Goal: Check status: Check status

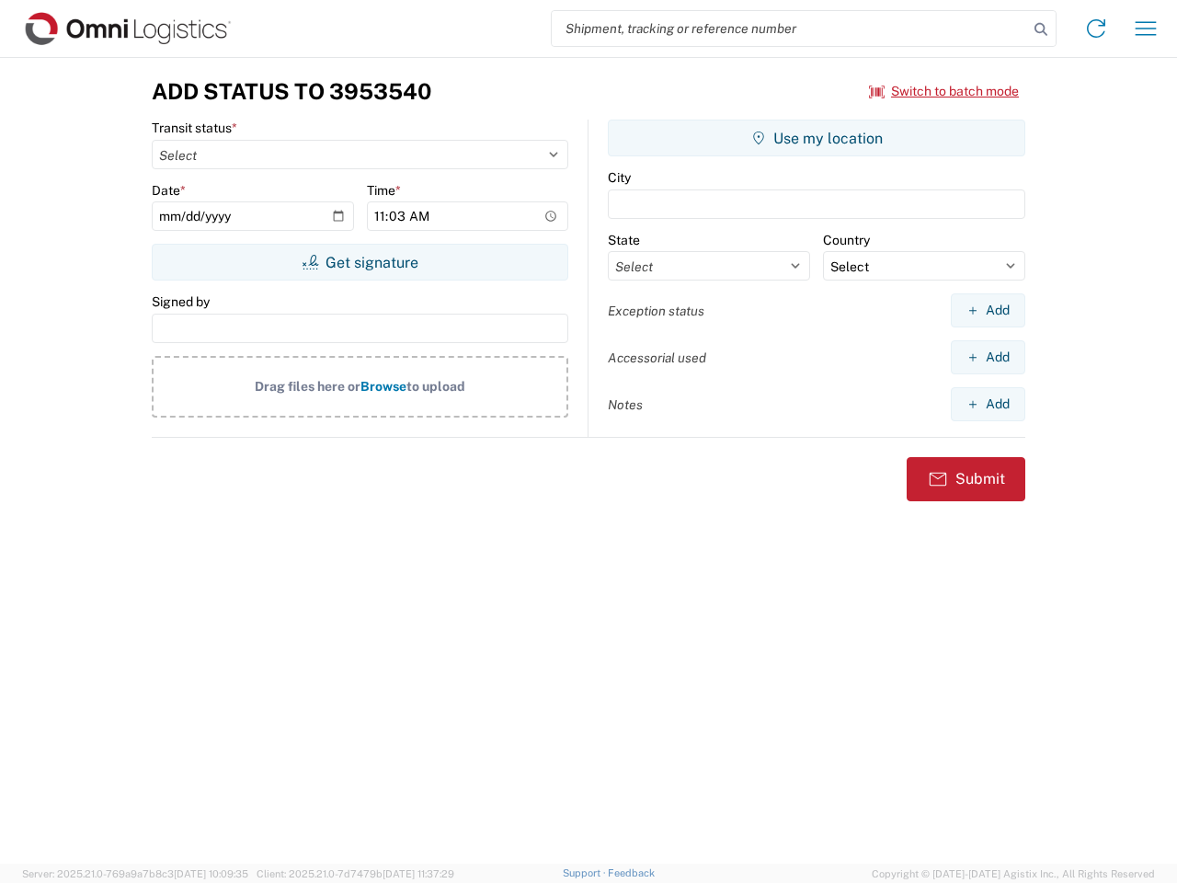
click at [790, 29] on input "search" at bounding box center [790, 28] width 476 height 35
click at [1041, 29] on icon at bounding box center [1041, 30] width 26 height 26
click at [1096, 29] on icon at bounding box center [1096, 28] width 29 height 29
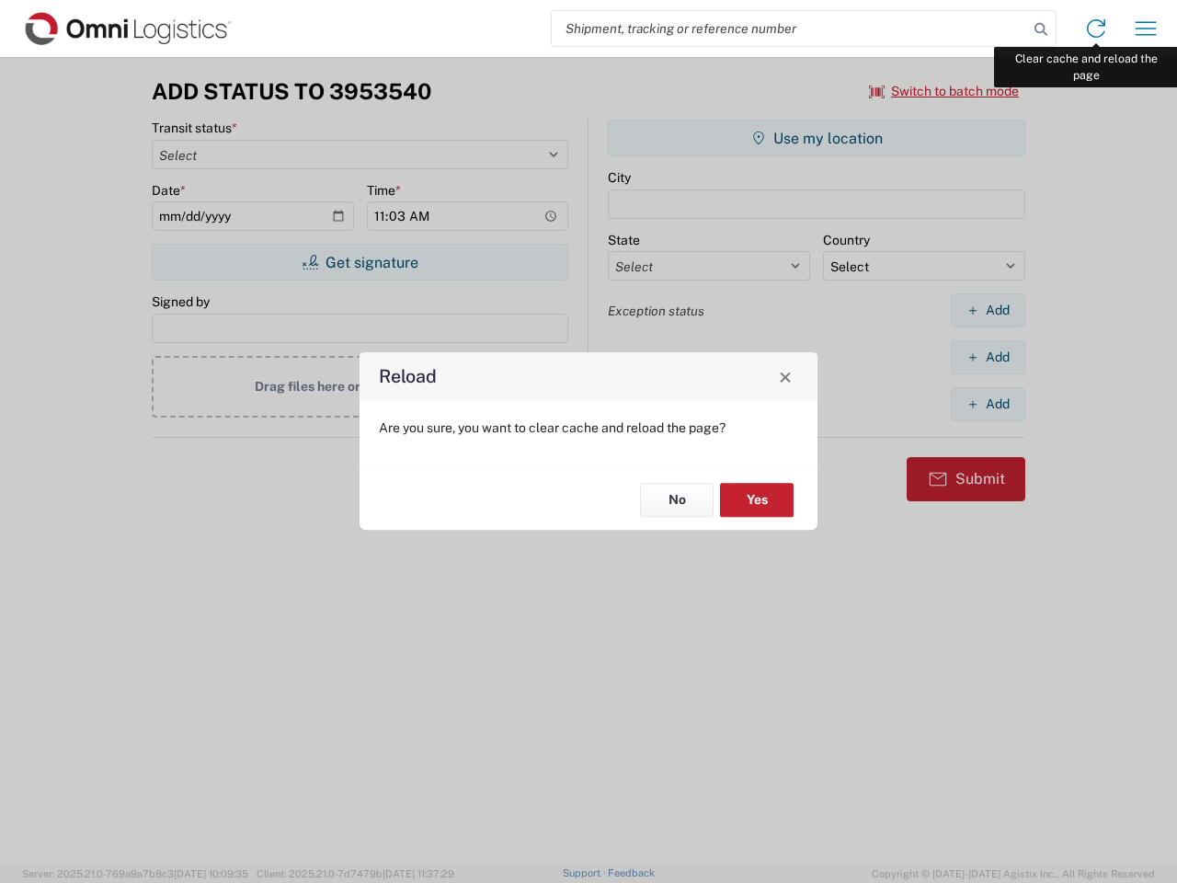
click at [1146, 29] on div "Reload Are you sure, you want to clear cache and reload the page? No Yes" at bounding box center [588, 441] width 1177 height 883
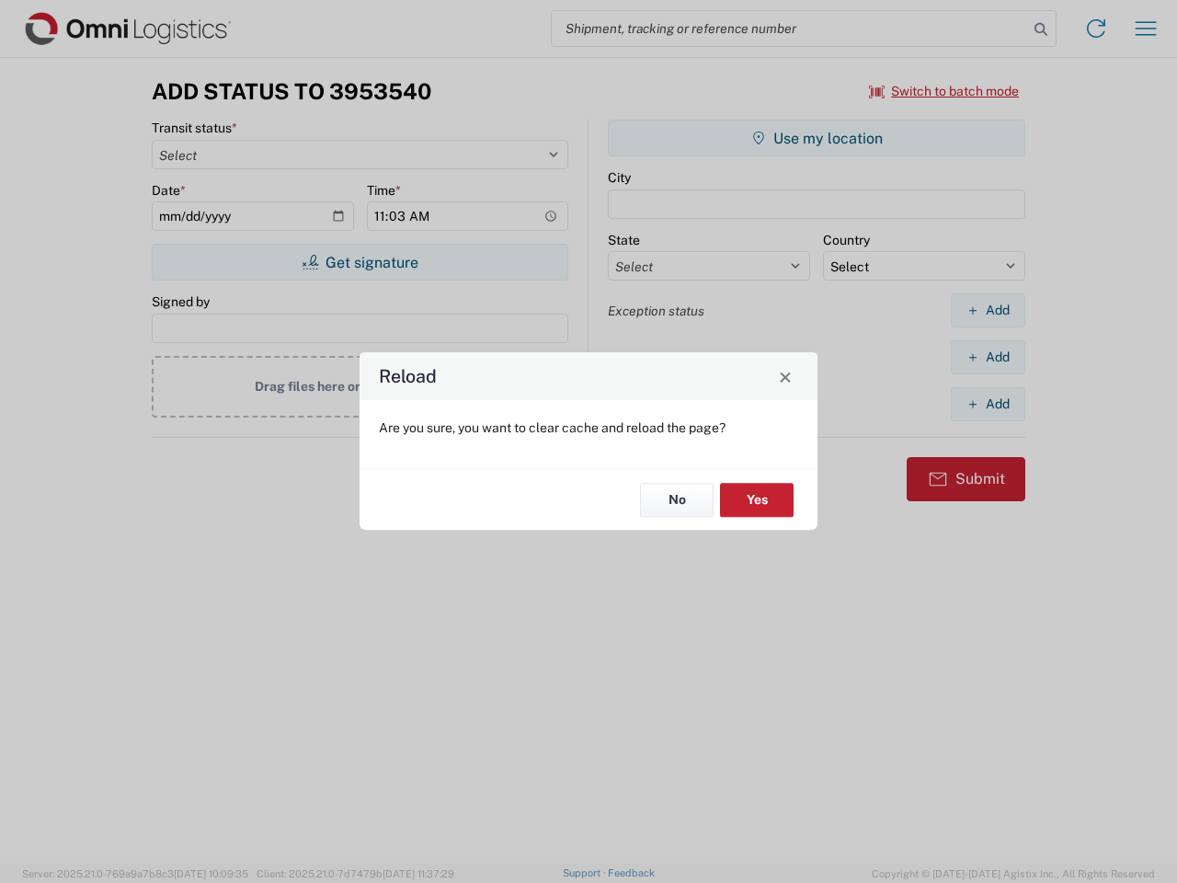
click at [944, 91] on div "Reload Are you sure, you want to clear cache and reload the page? No Yes" at bounding box center [588, 441] width 1177 height 883
click at [360, 262] on div "Reload Are you sure, you want to clear cache and reload the page? No Yes" at bounding box center [588, 441] width 1177 height 883
click at [817, 138] on div "Reload Are you sure, you want to clear cache and reload the page? No Yes" at bounding box center [588, 441] width 1177 height 883
click at [988, 310] on div "Reload Are you sure, you want to clear cache and reload the page? No Yes" at bounding box center [588, 441] width 1177 height 883
click at [988, 357] on div "Reload Are you sure, you want to clear cache and reload the page? No Yes" at bounding box center [588, 441] width 1177 height 883
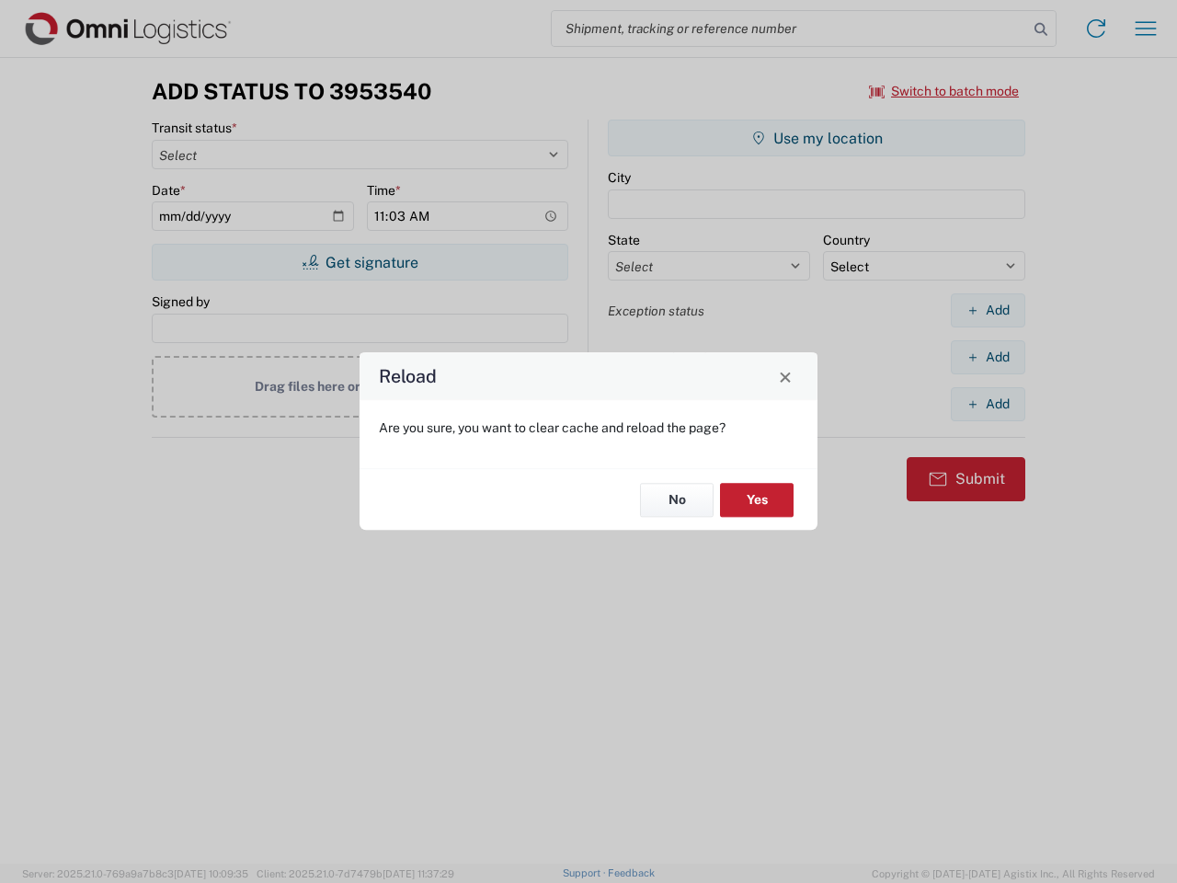
click at [988, 404] on div "Reload Are you sure, you want to clear cache and reload the page? No Yes" at bounding box center [588, 441] width 1177 height 883
